Goal: Information Seeking & Learning: Find specific fact

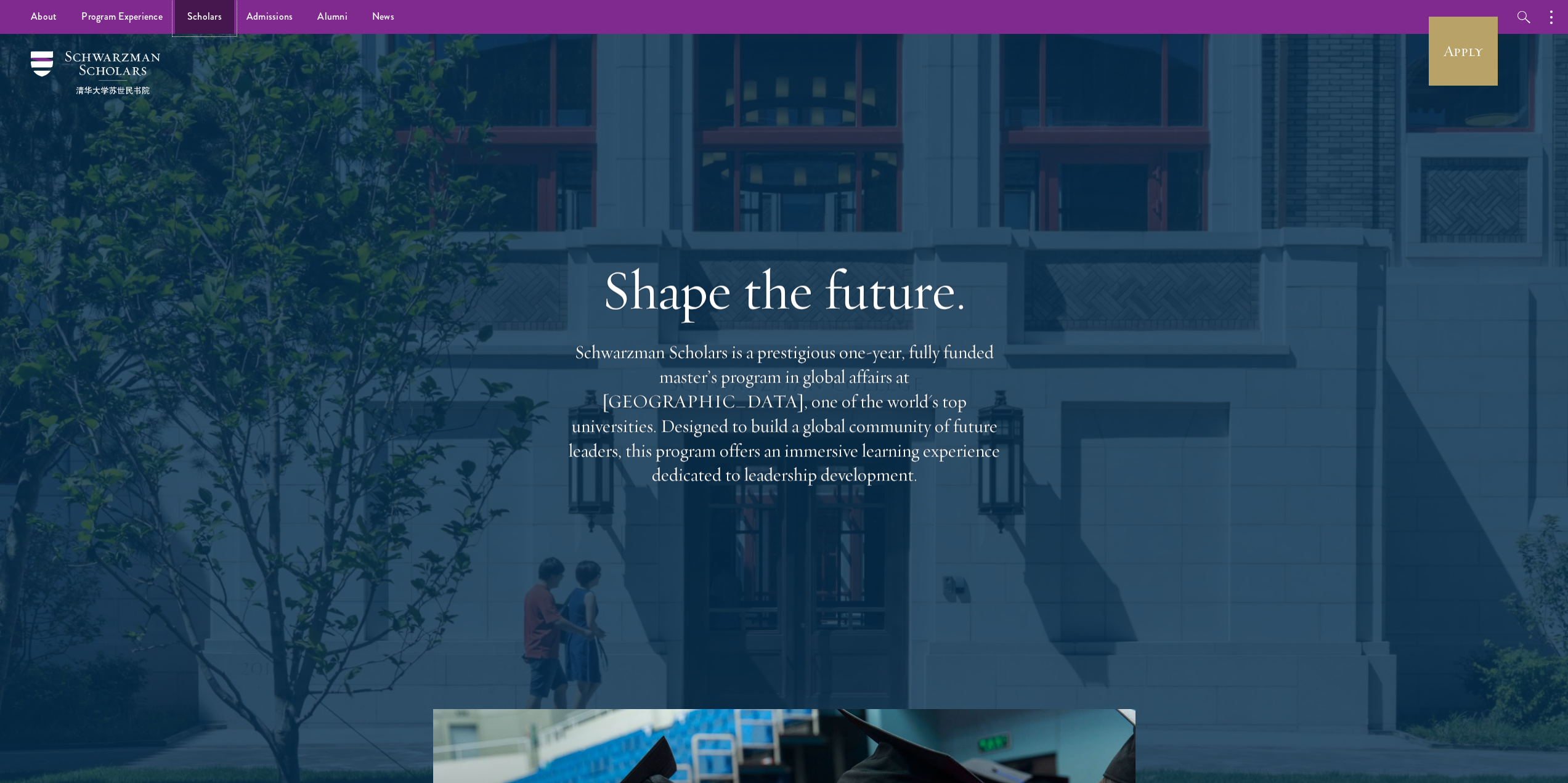
click at [213, 23] on link "Scholars" at bounding box center [204, 17] width 59 height 34
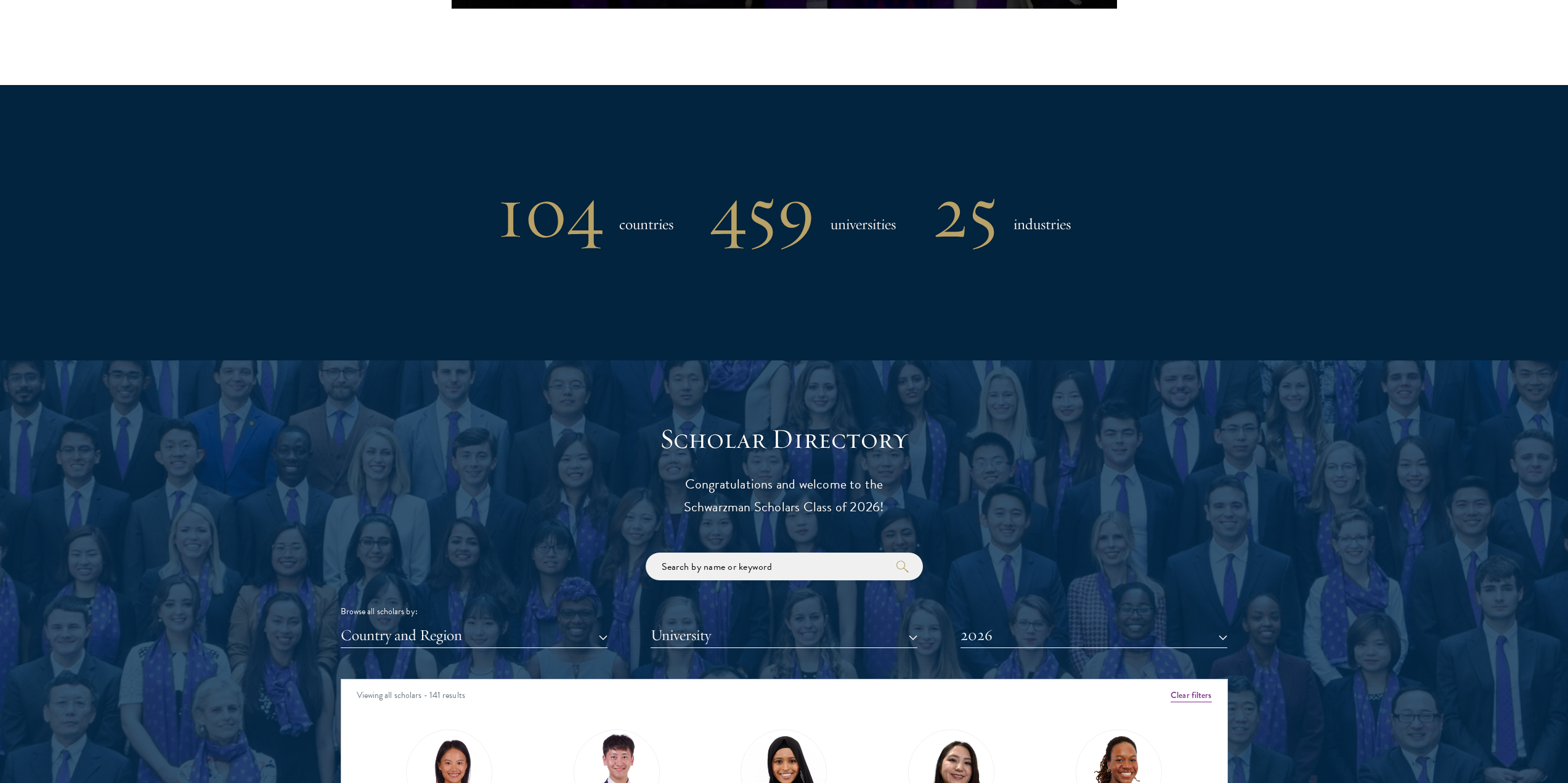
scroll to position [1093, 0]
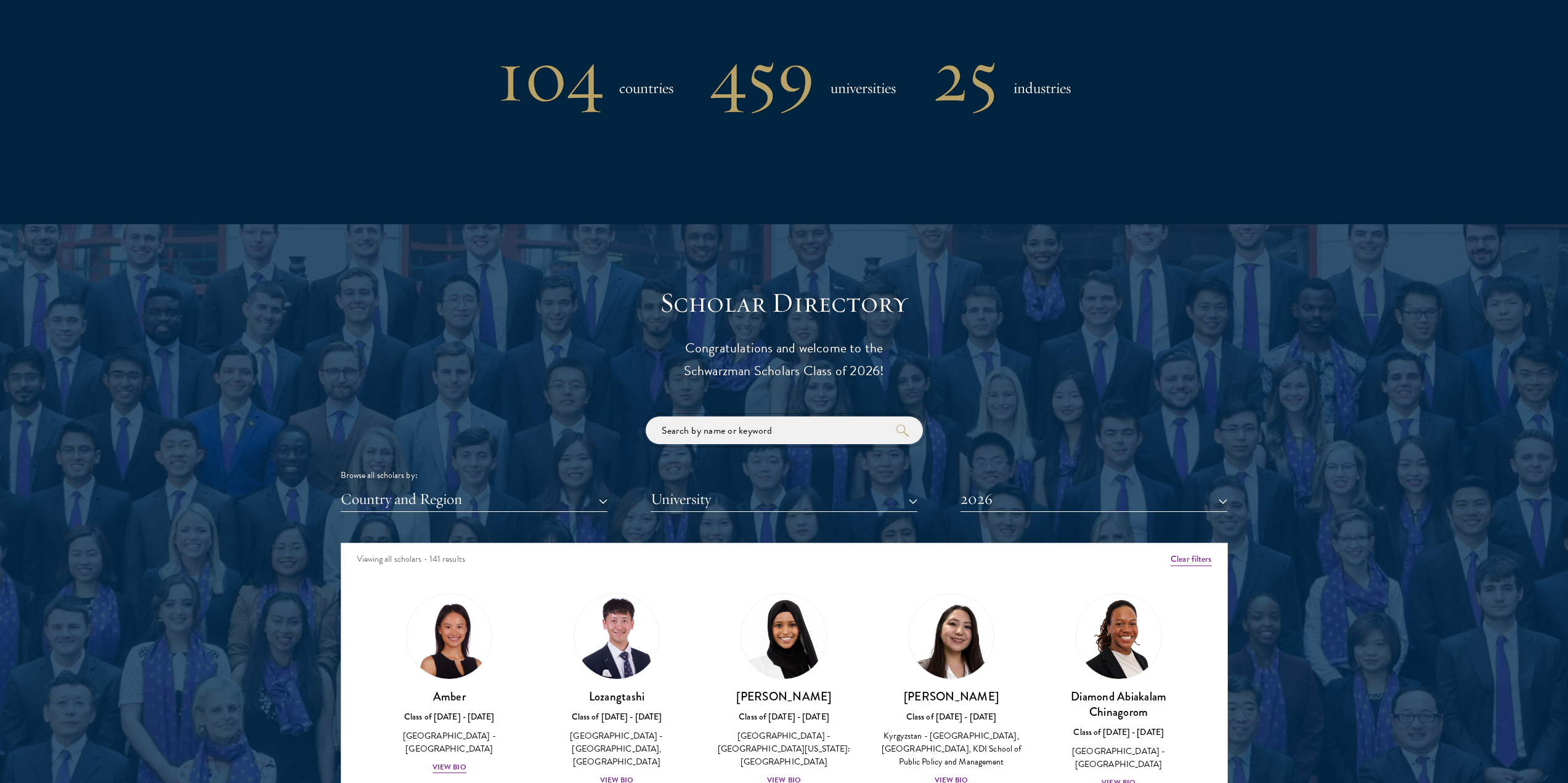
click at [728, 423] on input "search" at bounding box center [784, 430] width 277 height 28
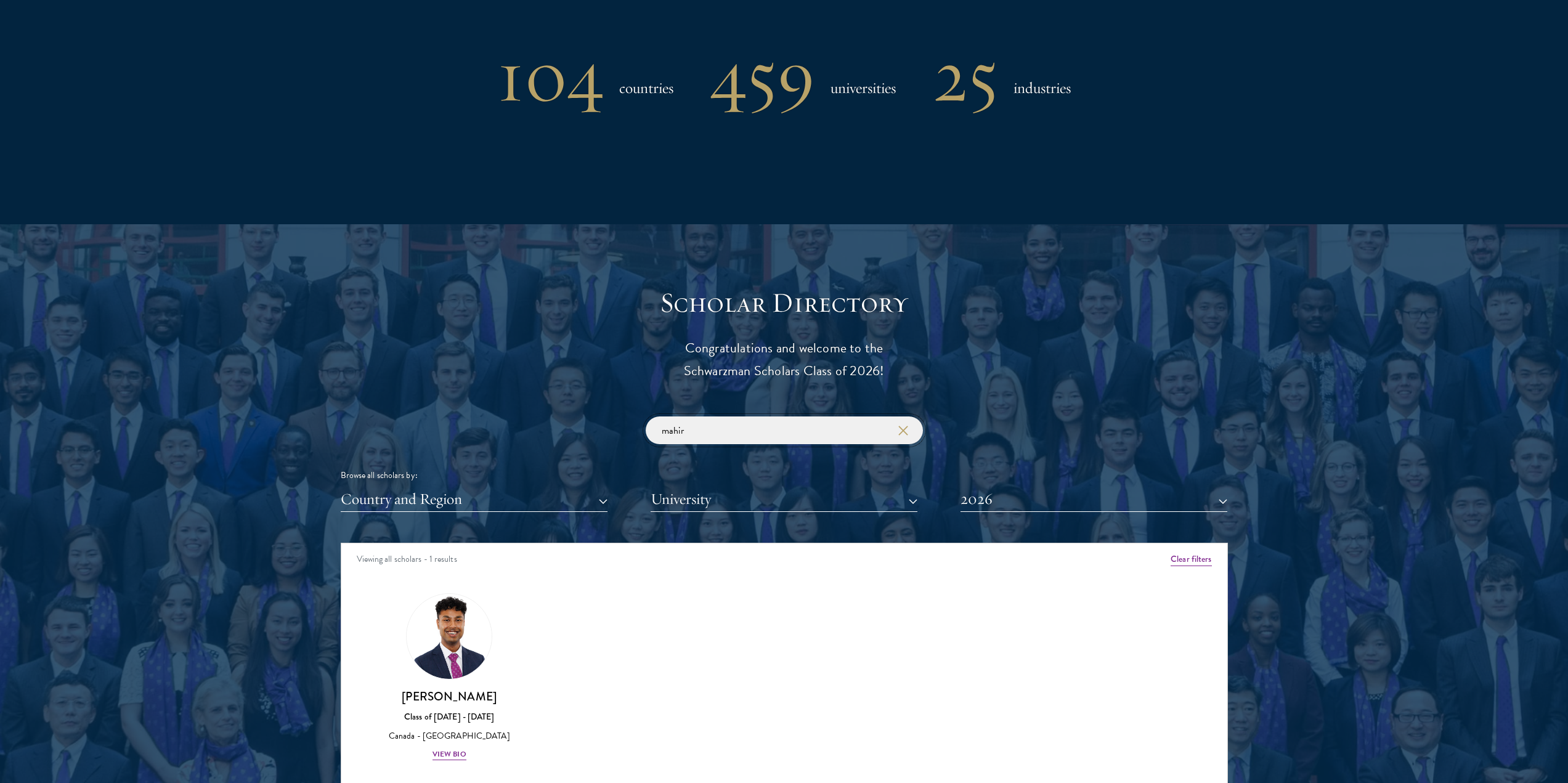
scroll to position [1260, 0]
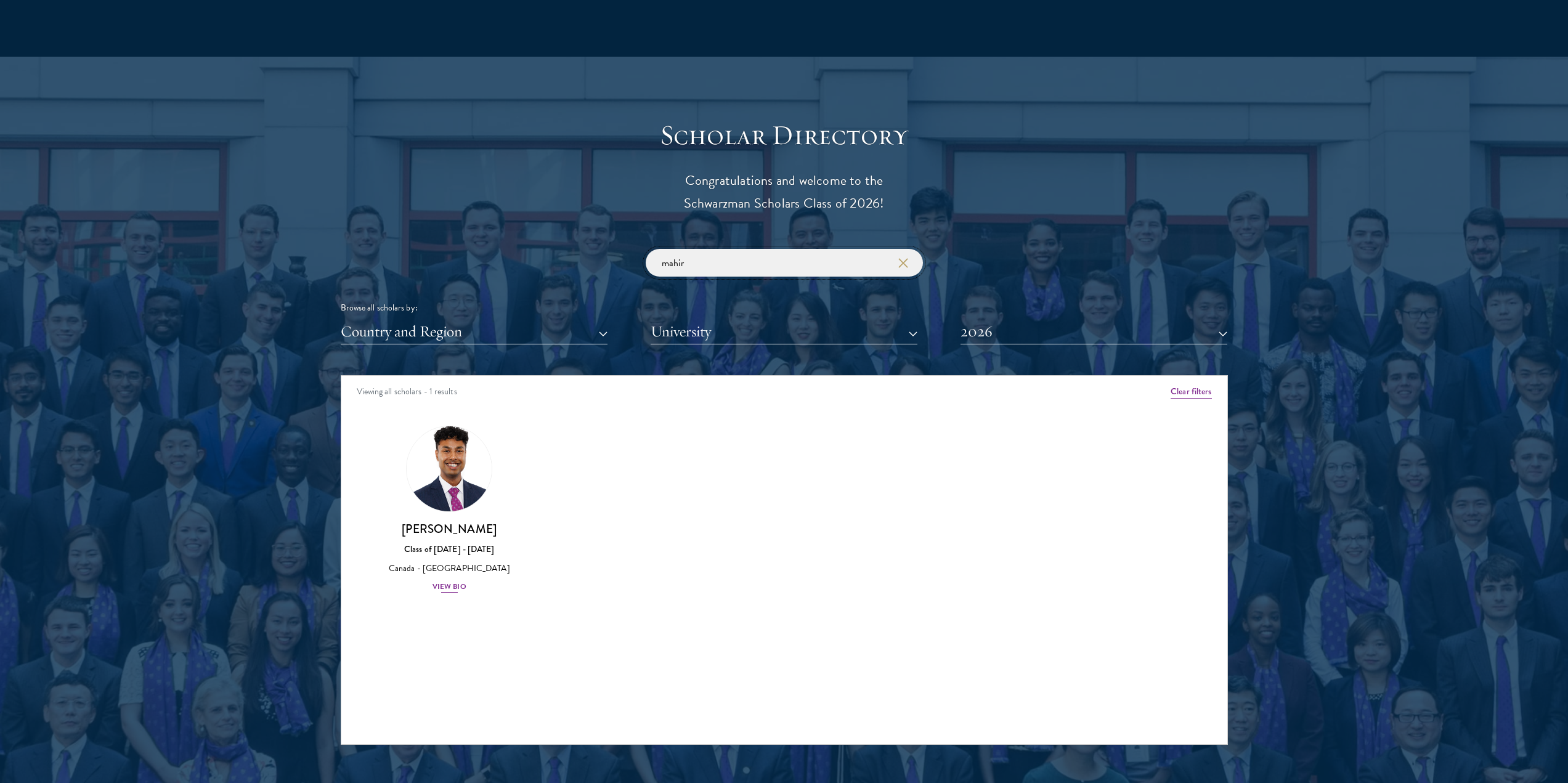
type input "mahir"
click at [468, 439] on img at bounding box center [449, 469] width 94 height 94
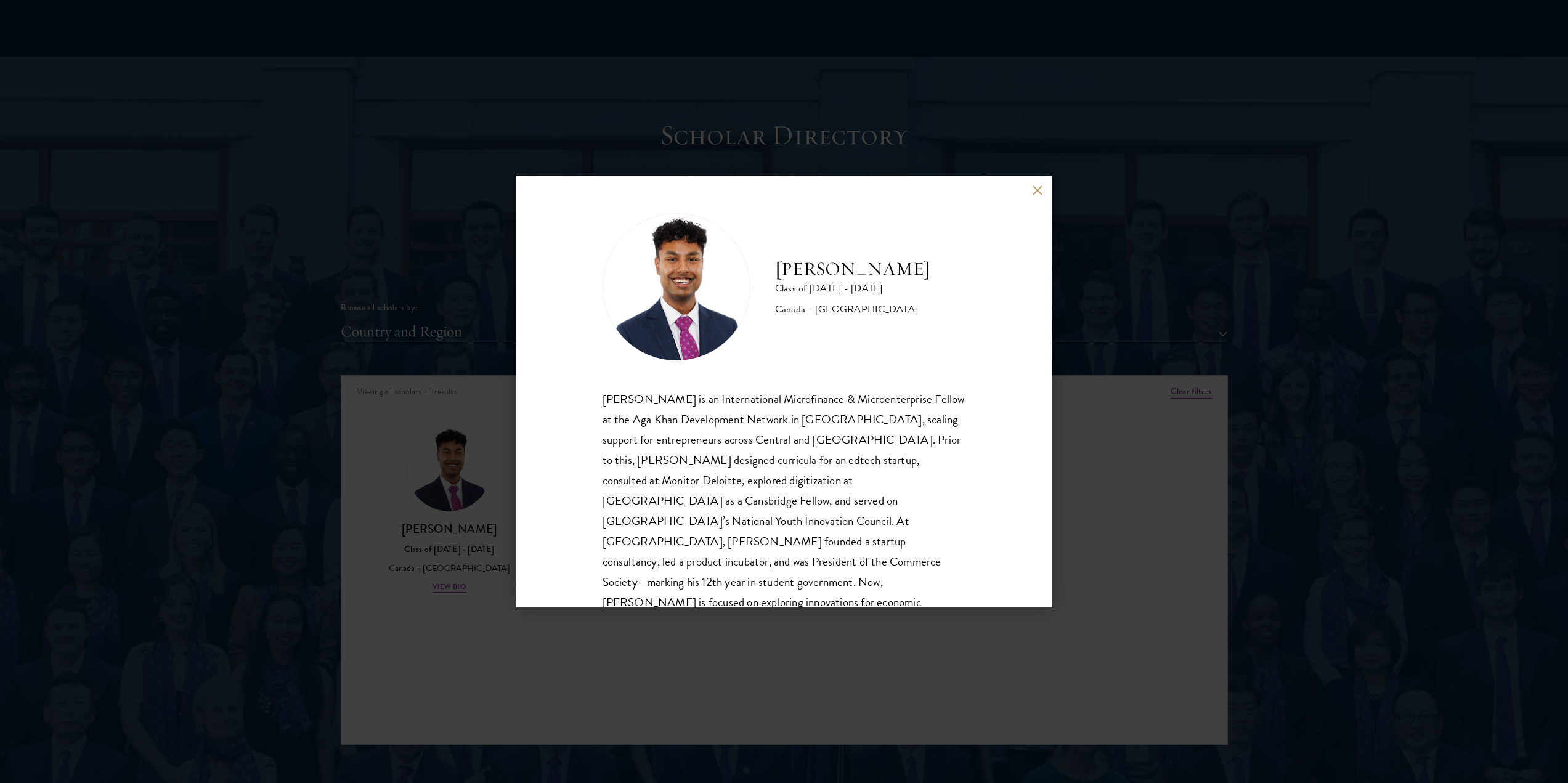
scroll to position [22, 0]
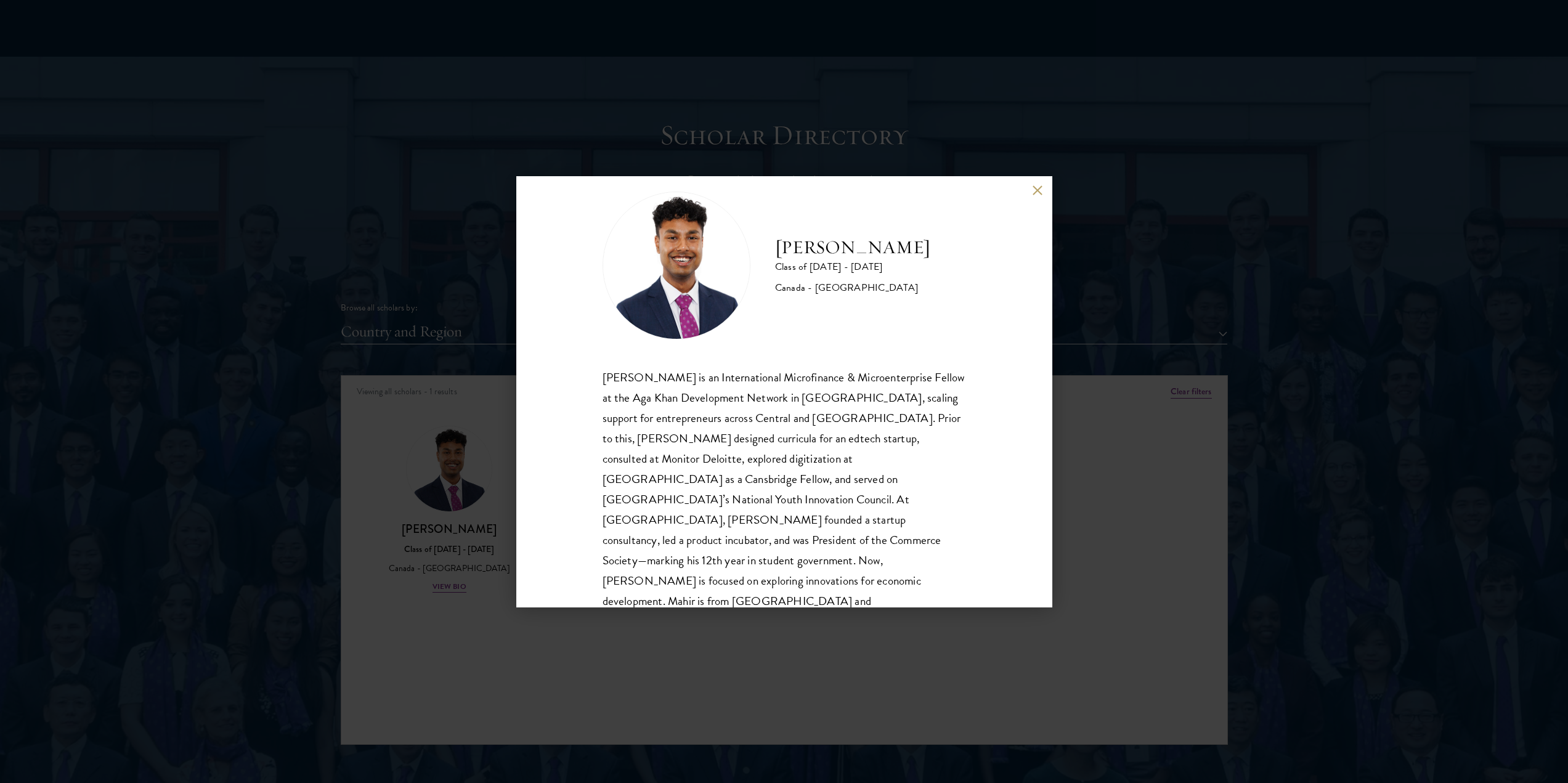
click at [1110, 551] on div "[PERSON_NAME] Class of [DATE] - [DATE] [GEOGRAPHIC_DATA] - [GEOGRAPHIC_DATA] [P…" at bounding box center [784, 391] width 1568 height 783
